Goal: Task Accomplishment & Management: Manage account settings

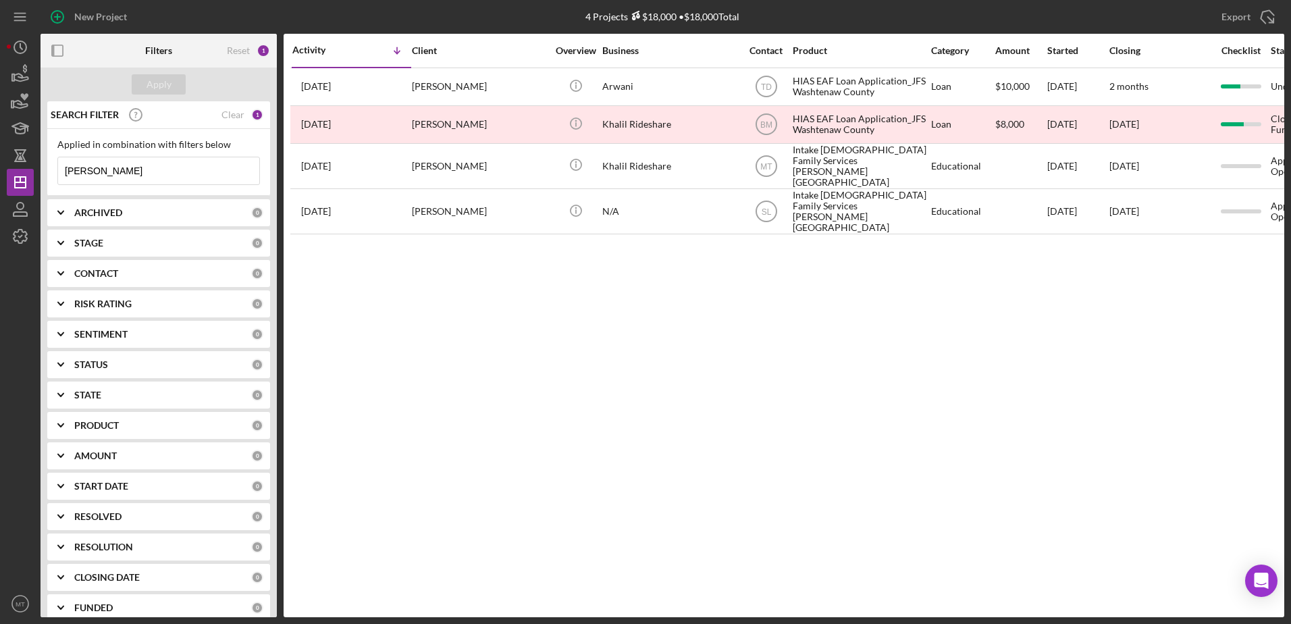
drag, startPoint x: 153, startPoint y: 165, endPoint x: 43, endPoint y: 153, distance: 111.3
click at [43, 153] on div "SEARCH FILTER Clear 1 Applied in combination with filters below Nabil arwani Ic…" at bounding box center [158, 359] width 236 height 516
paste input "Gonzalez Rodriguez"
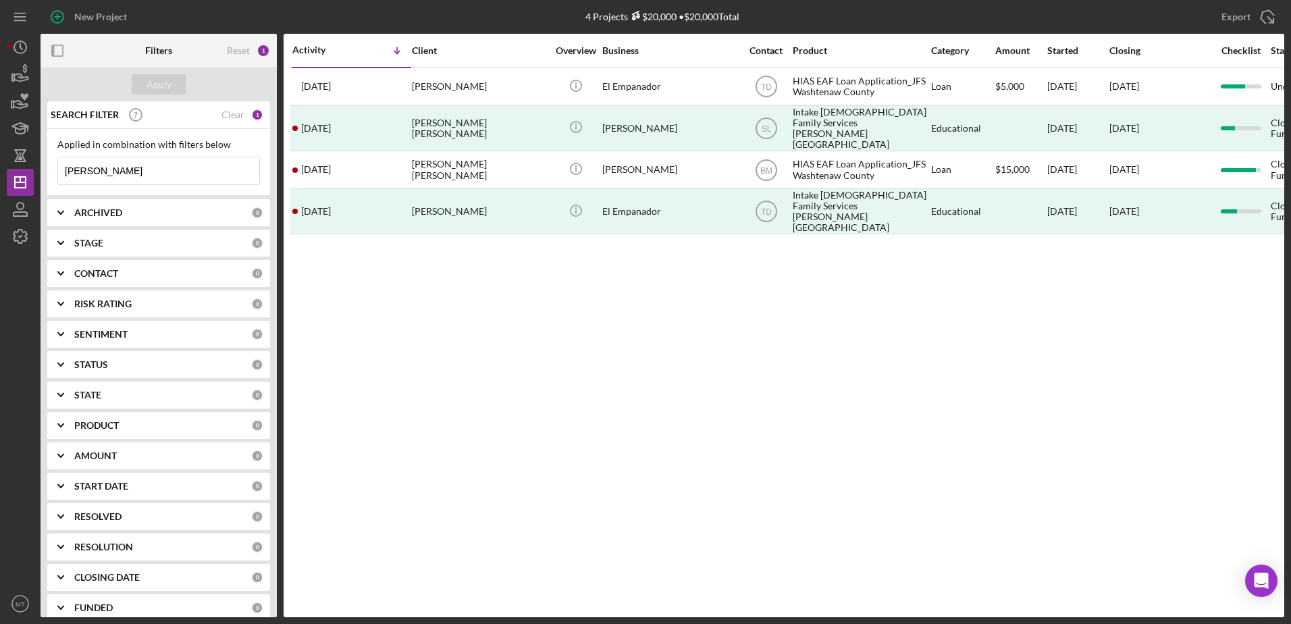
type input "Gonzalez Rodriguez"
drag, startPoint x: 167, startPoint y: 175, endPoint x: 67, endPoint y: 167, distance: 101.0
click at [67, 167] on input "Gonzalez Rodriguez" at bounding box center [158, 170] width 201 height 27
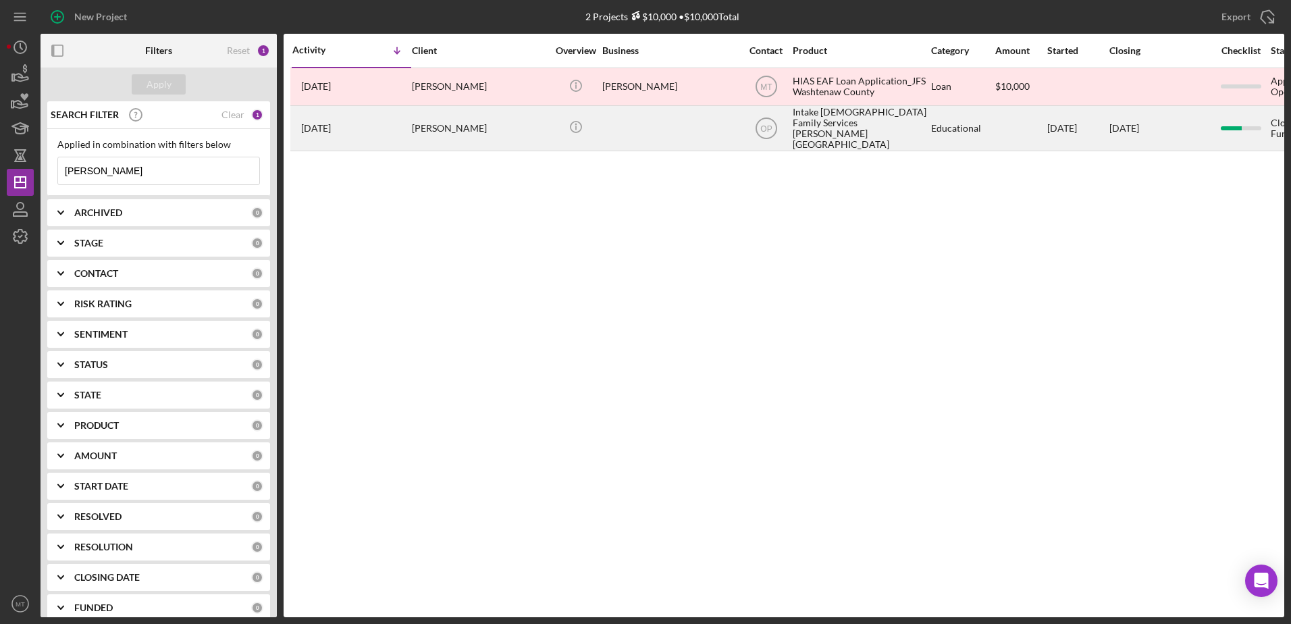
type input "[PERSON_NAME]"
click at [497, 132] on div "[PERSON_NAME]" at bounding box center [479, 128] width 135 height 43
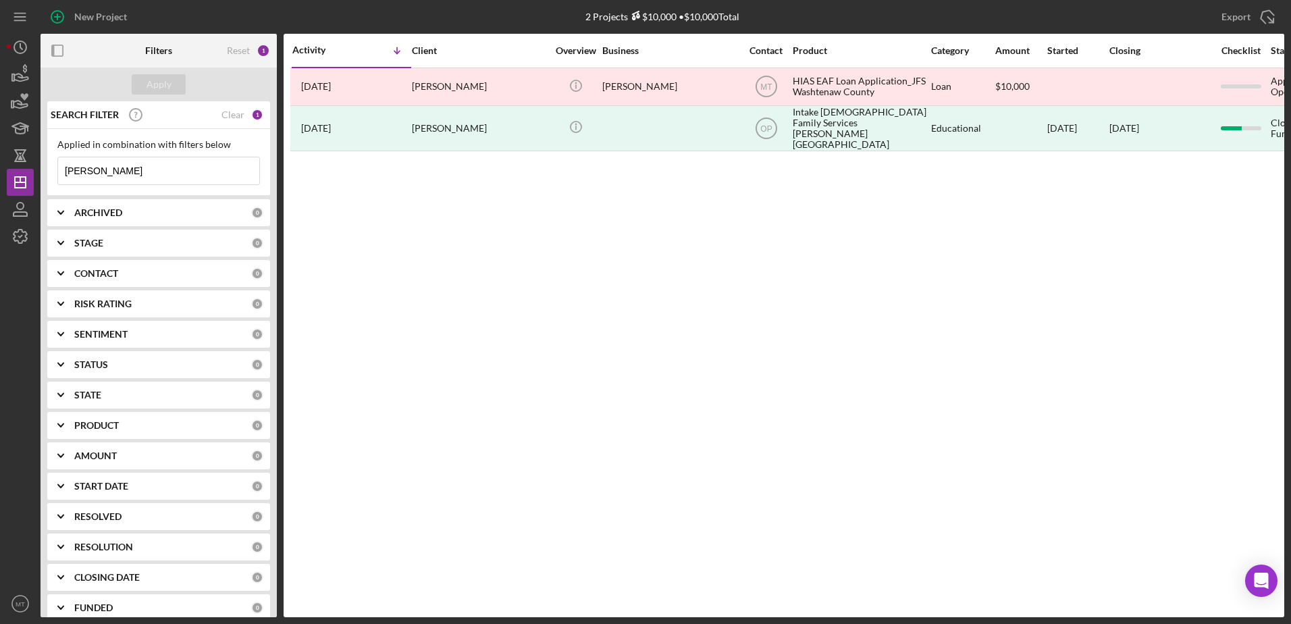
drag, startPoint x: 170, startPoint y: 164, endPoint x: 47, endPoint y: 167, distance: 122.9
click at [47, 167] on div "Applied in combination with filters below [PERSON_NAME]/Menu Close" at bounding box center [158, 162] width 223 height 67
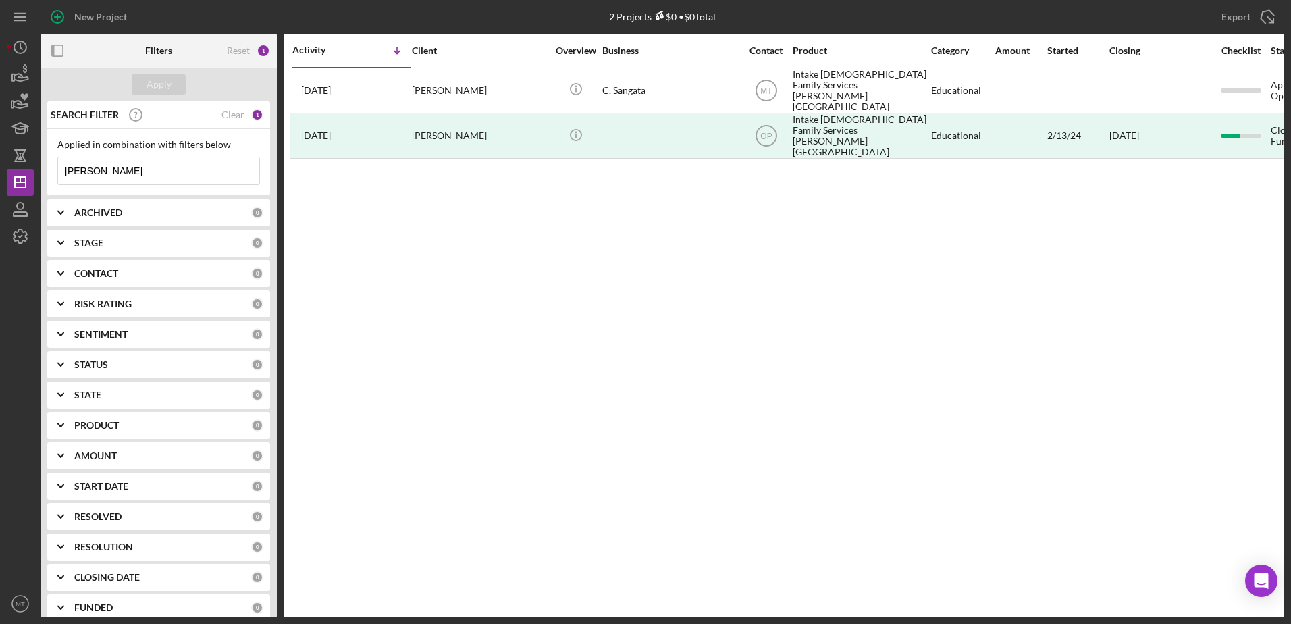
type input "[PERSON_NAME]"
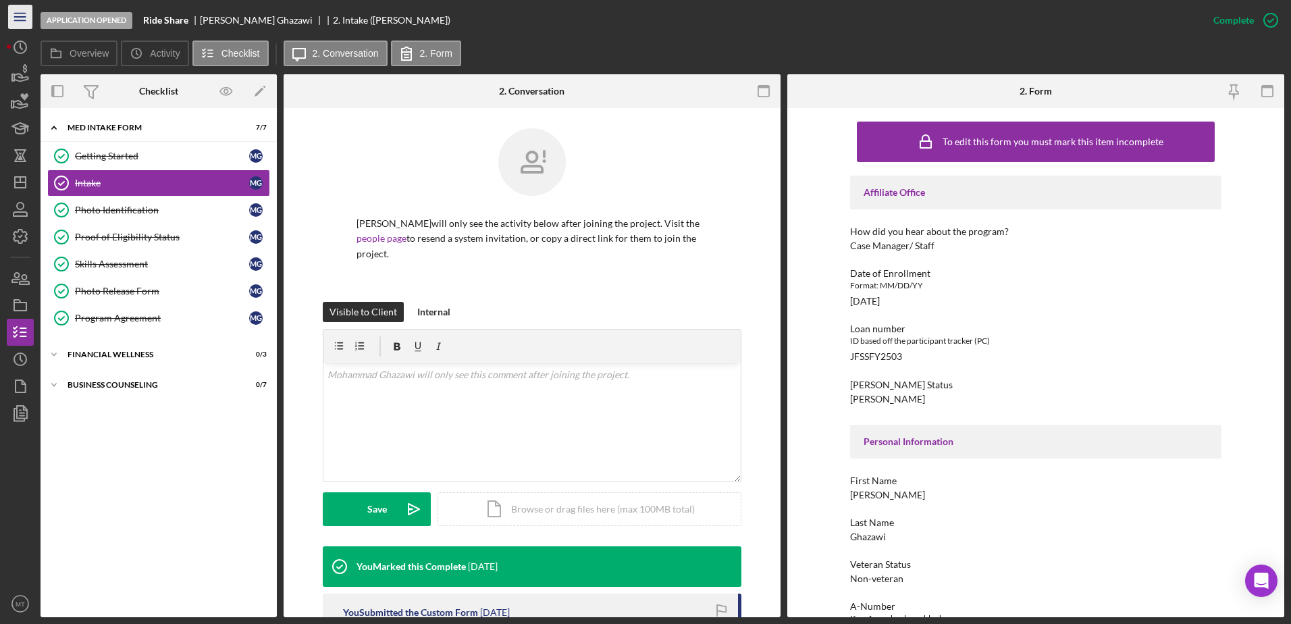
click at [20, 19] on icon "Icon/Menu" at bounding box center [20, 17] width 30 height 30
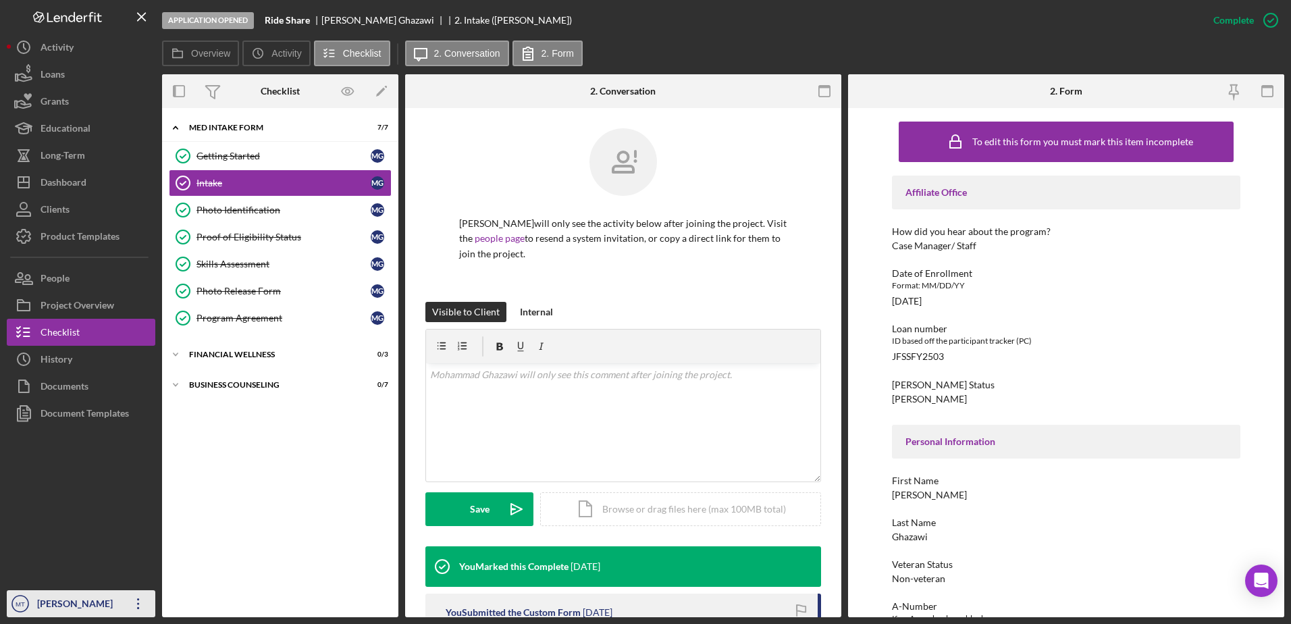
click at [107, 609] on div "[PERSON_NAME]" at bounding box center [78, 605] width 88 height 30
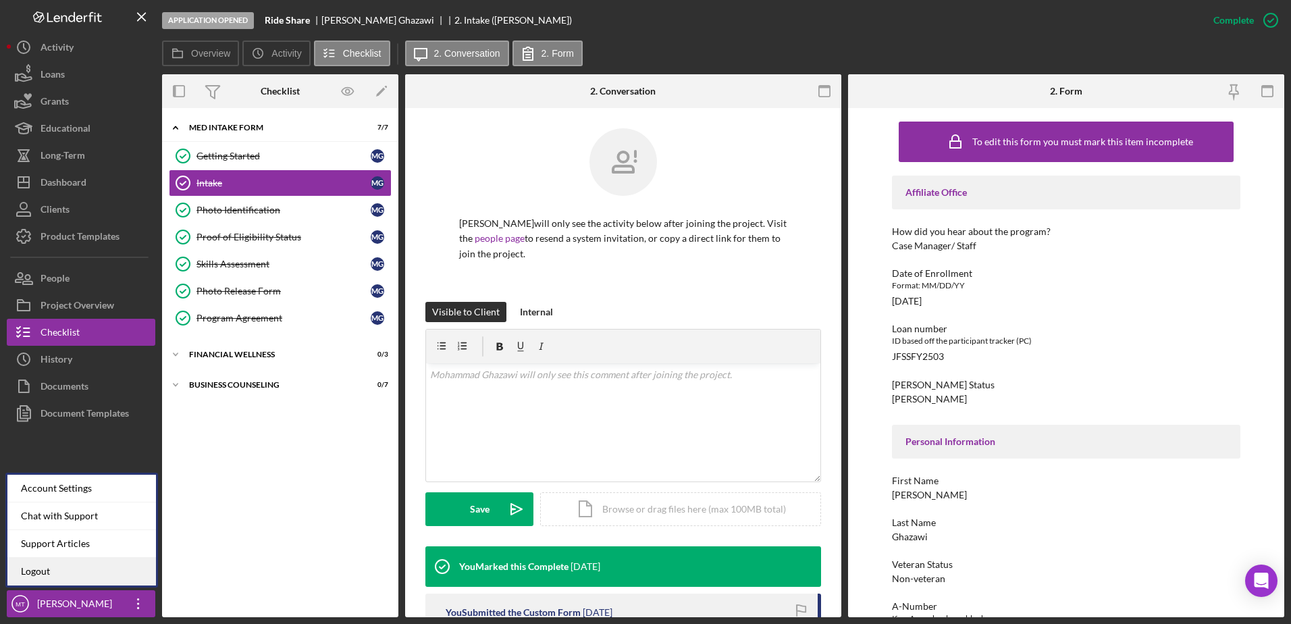
click at [43, 571] on link "Logout" at bounding box center [81, 572] width 148 height 28
